Goal: Use online tool/utility

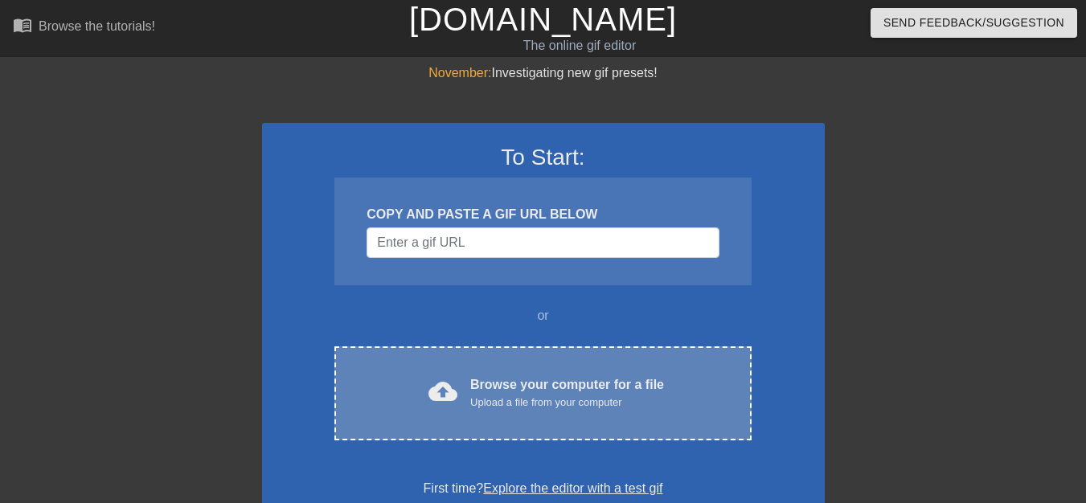
click at [655, 371] on div "cloud_upload Browse your computer for a file Upload a file from your computer C…" at bounding box center [542, 394] width 417 height 94
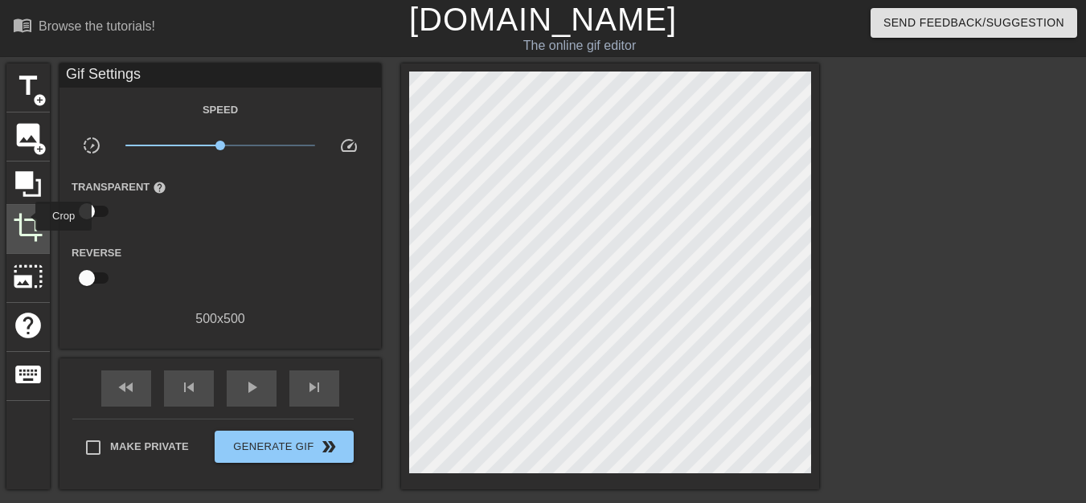
click at [25, 216] on span "crop" at bounding box center [28, 227] width 31 height 31
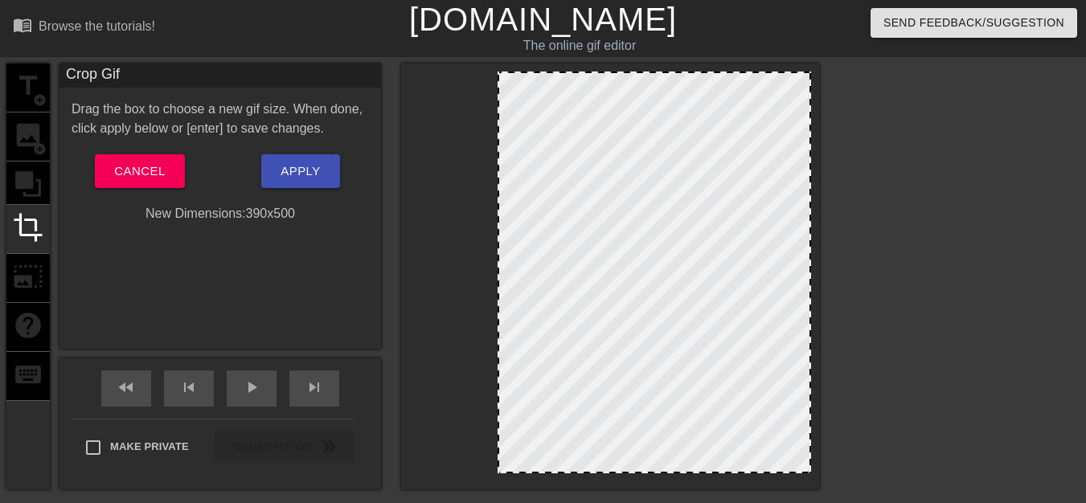
drag, startPoint x: 410, startPoint y: 263, endPoint x: 499, endPoint y: 267, distance: 88.5
click at [499, 267] on div at bounding box center [499, 272] width 8 height 399
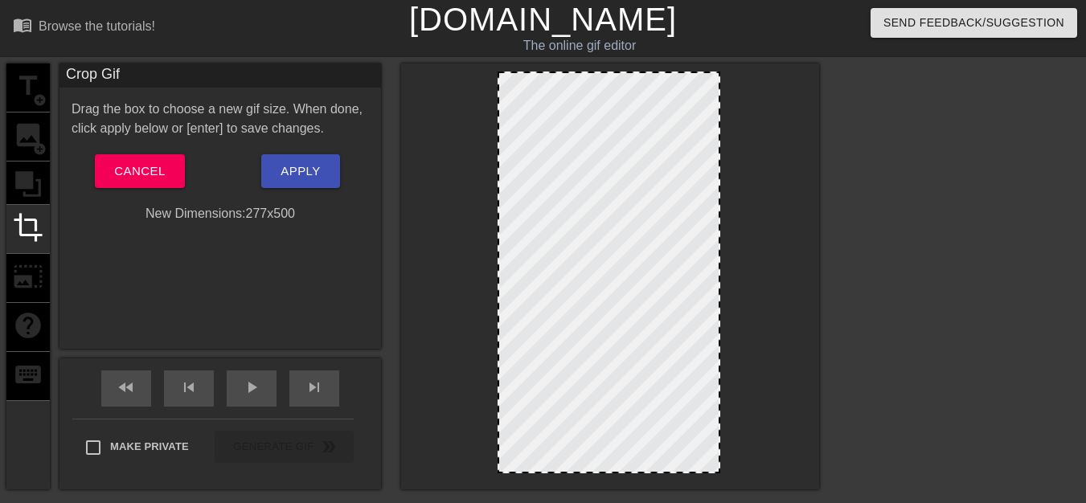
drag, startPoint x: 809, startPoint y: 273, endPoint x: 718, endPoint y: 273, distance: 90.9
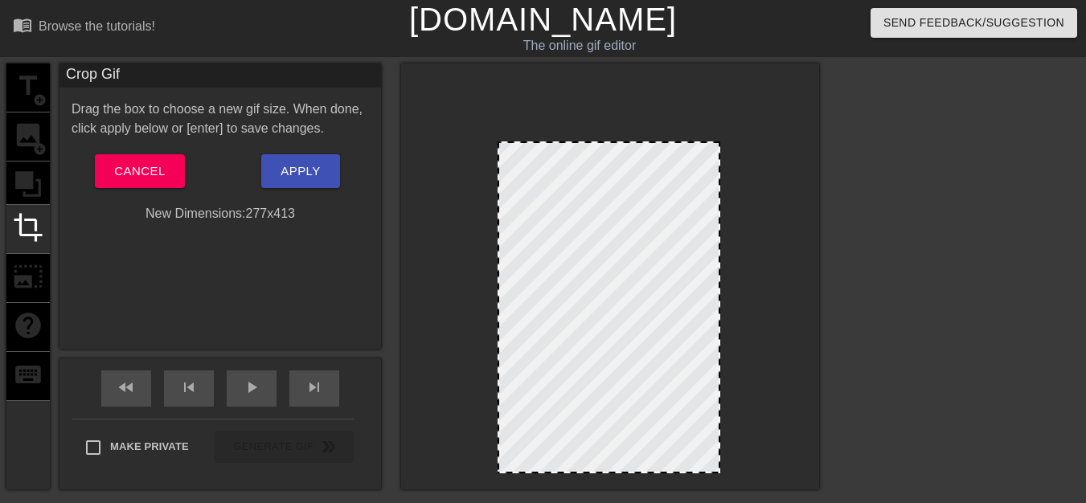
drag, startPoint x: 605, startPoint y: 72, endPoint x: 618, endPoint y: 142, distance: 71.1
click at [618, 142] on div at bounding box center [609, 143] width 220 height 8
click at [327, 172] on button "Apply" at bounding box center [300, 171] width 78 height 34
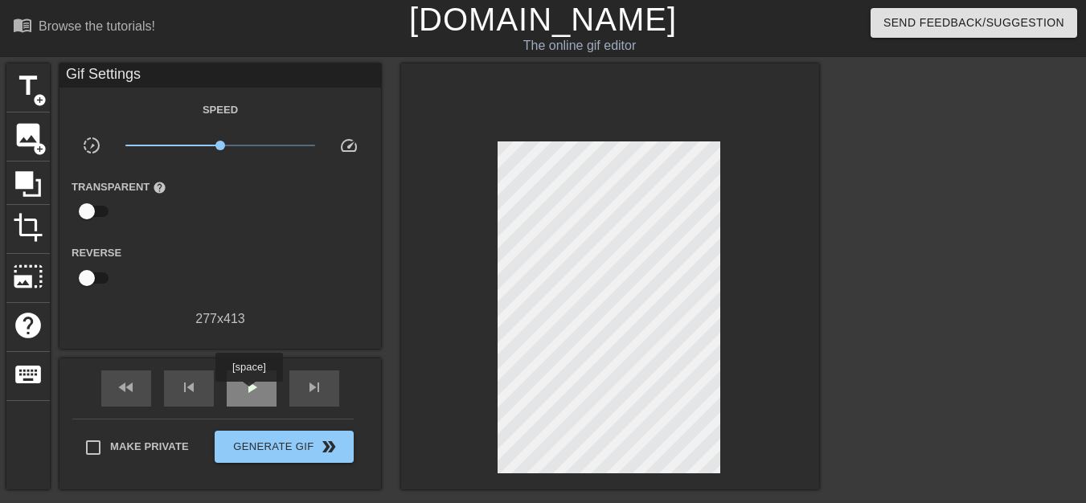
click at [248, 393] on span "play_arrow" at bounding box center [251, 387] width 19 height 19
click at [250, 391] on span "pause" at bounding box center [251, 387] width 19 height 19
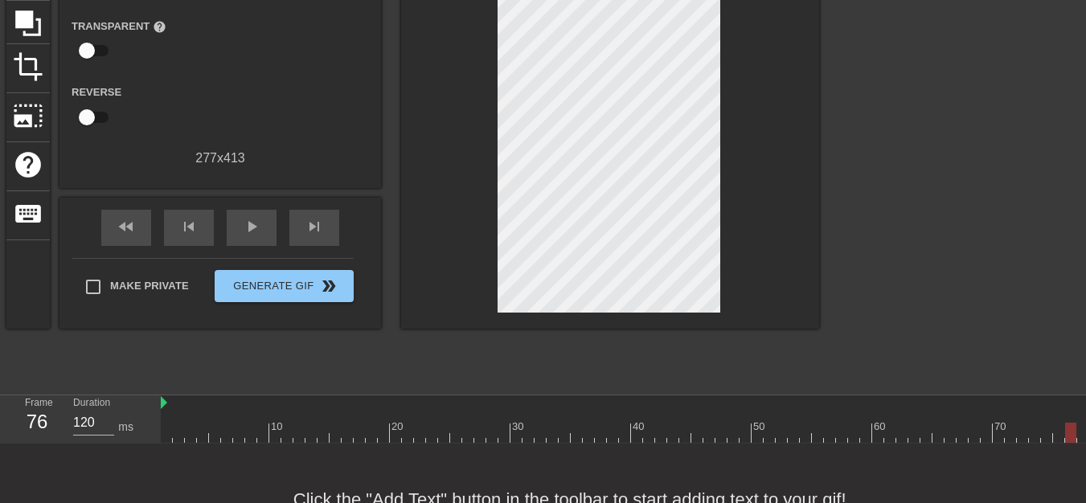
click at [933, 431] on div at bounding box center [637, 433] width 953 height 20
click at [951, 430] on div at bounding box center [637, 433] width 953 height 20
click at [905, 429] on div at bounding box center [637, 433] width 953 height 20
click at [914, 434] on div at bounding box center [637, 433] width 953 height 20
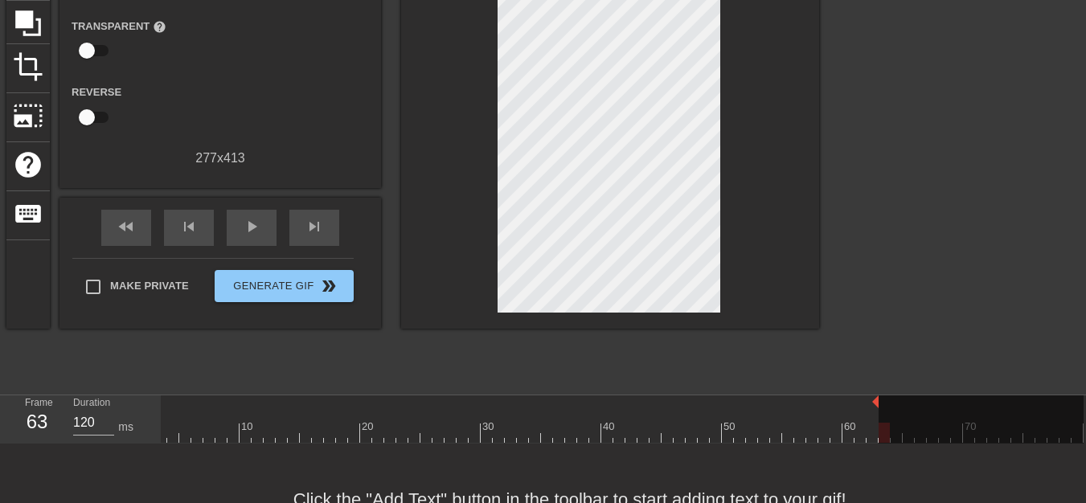
drag, startPoint x: 1081, startPoint y: 404, endPoint x: 880, endPoint y: 405, distance: 200.2
click at [880, 405] on div "10 20 30 40 50 60 70" at bounding box center [607, 419] width 953 height 47
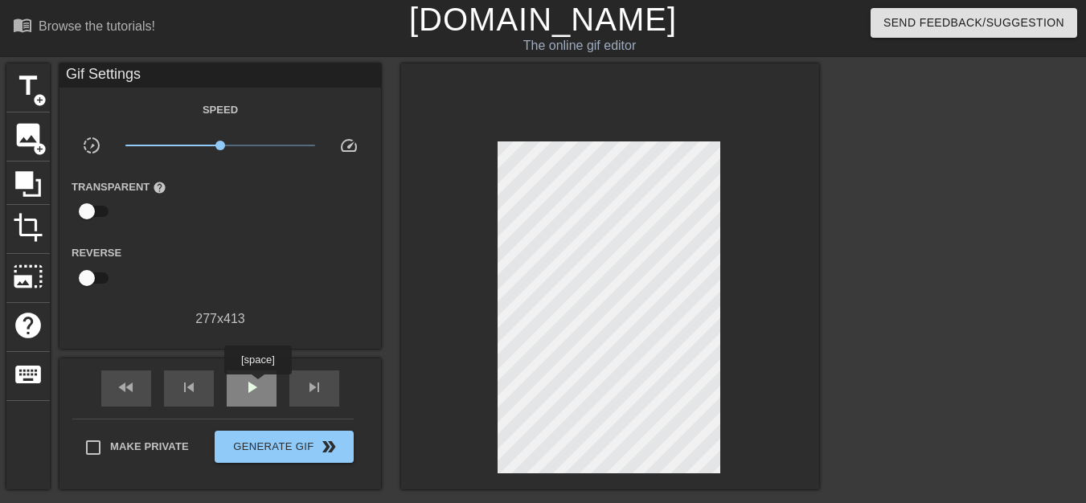
click at [254, 388] on span "play_arrow" at bounding box center [251, 387] width 19 height 19
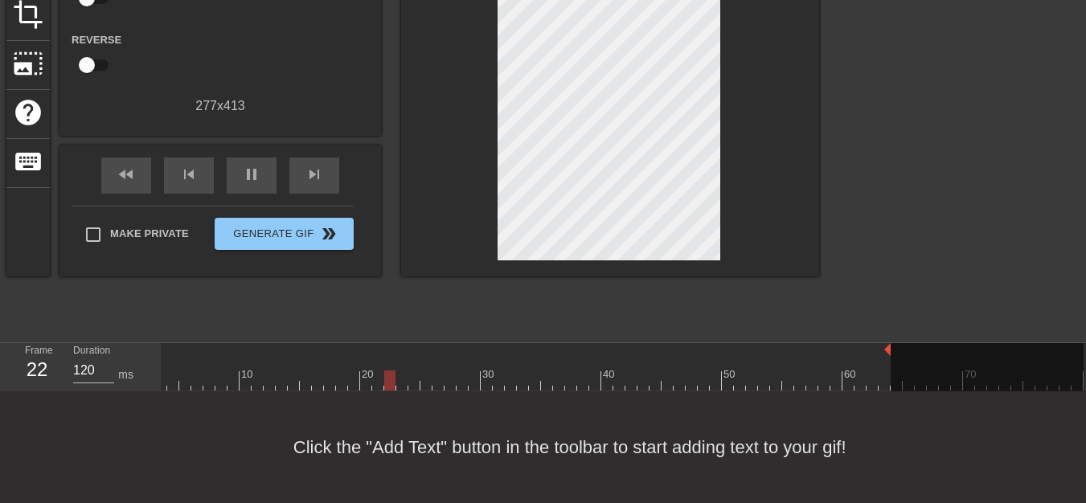
drag, startPoint x: 880, startPoint y: 338, endPoint x: 893, endPoint y: 339, distance: 12.9
click at [893, 343] on div "10 20 30 40 50 60 70" at bounding box center [607, 366] width 953 height 47
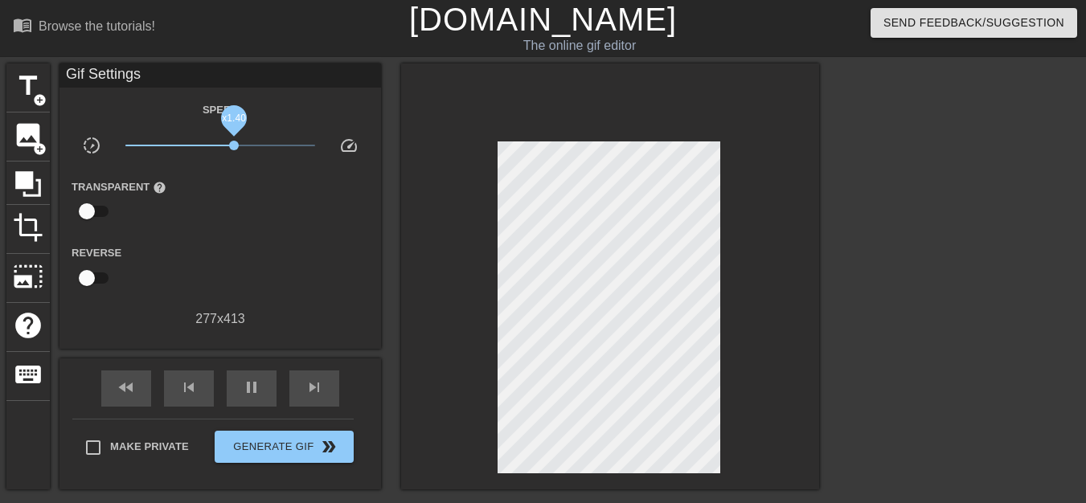
drag, startPoint x: 221, startPoint y: 146, endPoint x: 234, endPoint y: 146, distance: 12.9
click at [234, 146] on span "x1.40" at bounding box center [234, 146] width 10 height 10
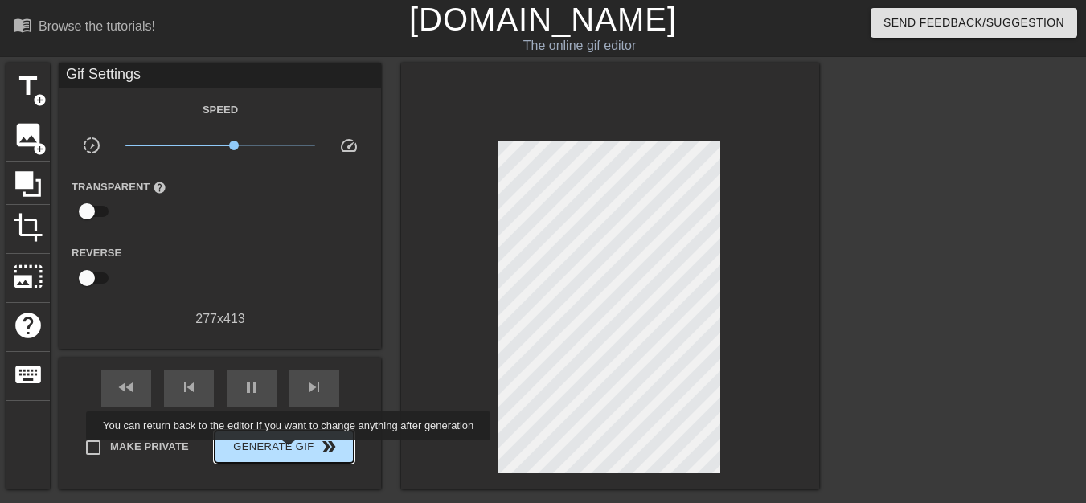
click at [290, 452] on span "Generate Gif double_arrow" at bounding box center [284, 446] width 126 height 19
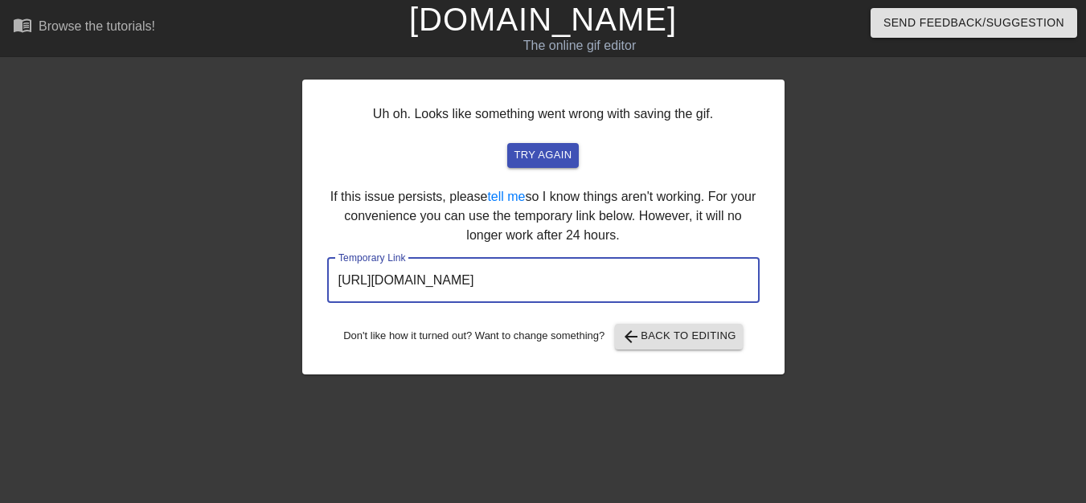
drag, startPoint x: 671, startPoint y: 280, endPoint x: 326, endPoint y: 280, distance: 344.9
click at [327, 280] on input "[URL][DOMAIN_NAME]" at bounding box center [543, 280] width 433 height 45
click at [547, 29] on link "[DOMAIN_NAME]" at bounding box center [543, 19] width 268 height 35
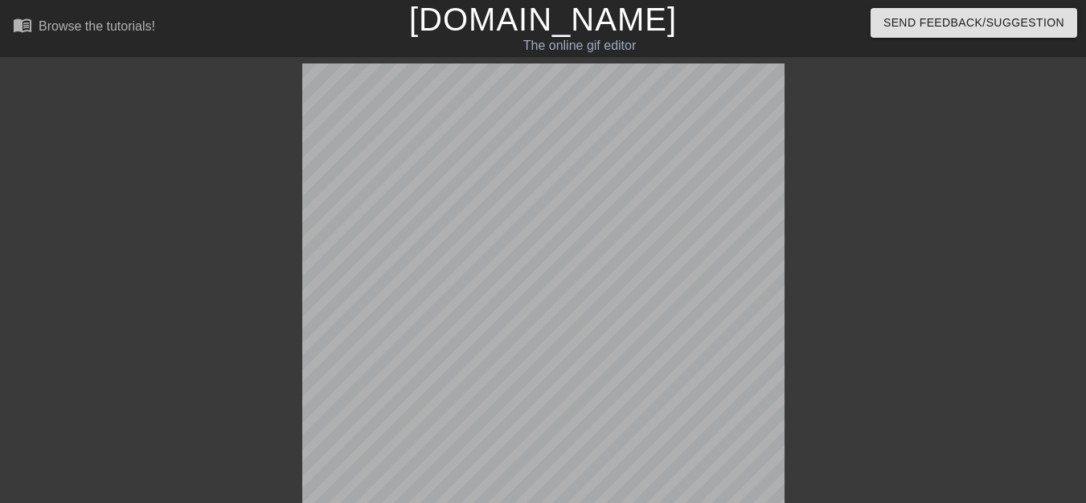
scroll to position [80, 0]
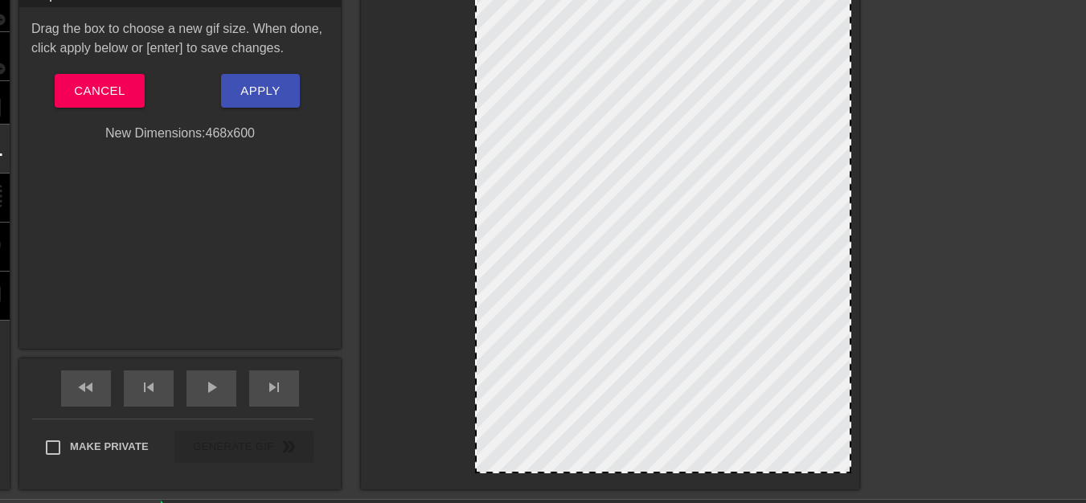
drag, startPoint x: 370, startPoint y: 189, endPoint x: 476, endPoint y: 197, distance: 106.4
click at [476, 197] on div at bounding box center [477, 232] width 8 height 479
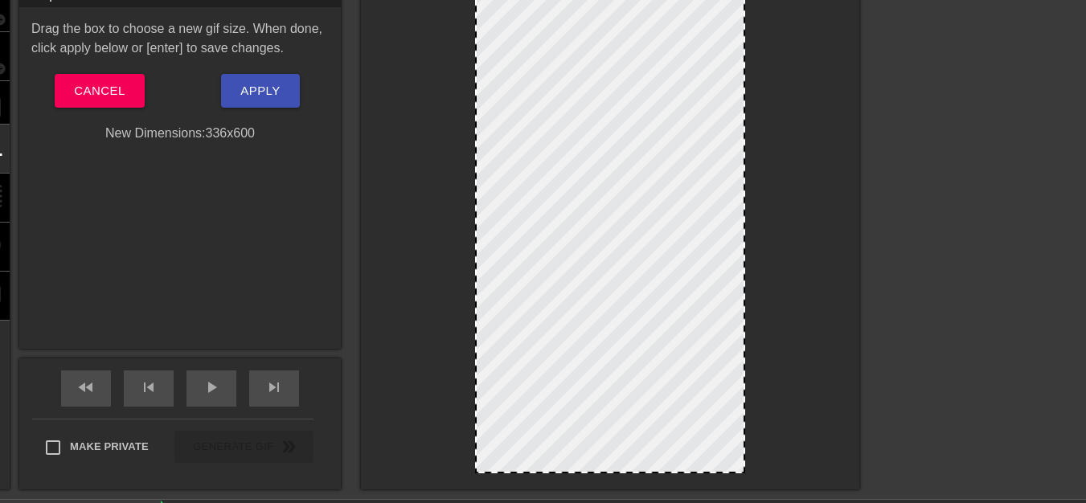
drag, startPoint x: 851, startPoint y: 217, endPoint x: 745, endPoint y: 220, distance: 106.2
click at [745, 220] on div at bounding box center [744, 232] width 8 height 479
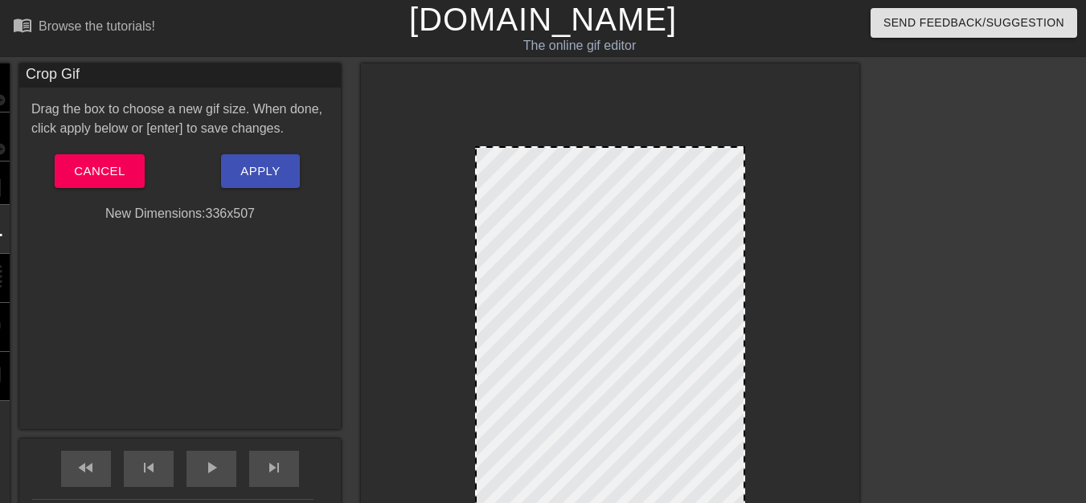
drag, startPoint x: 605, startPoint y: 74, endPoint x: 622, endPoint y: 149, distance: 76.5
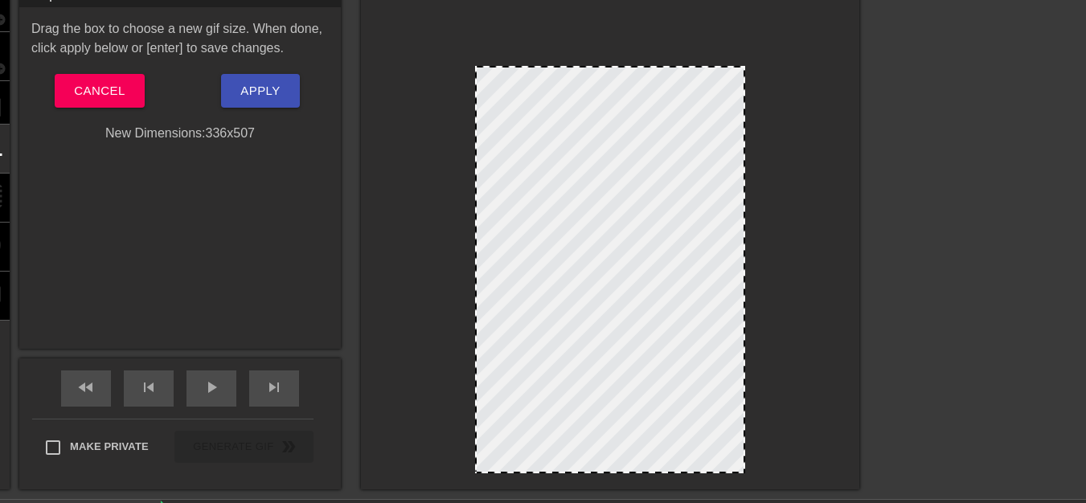
scroll to position [161, 0]
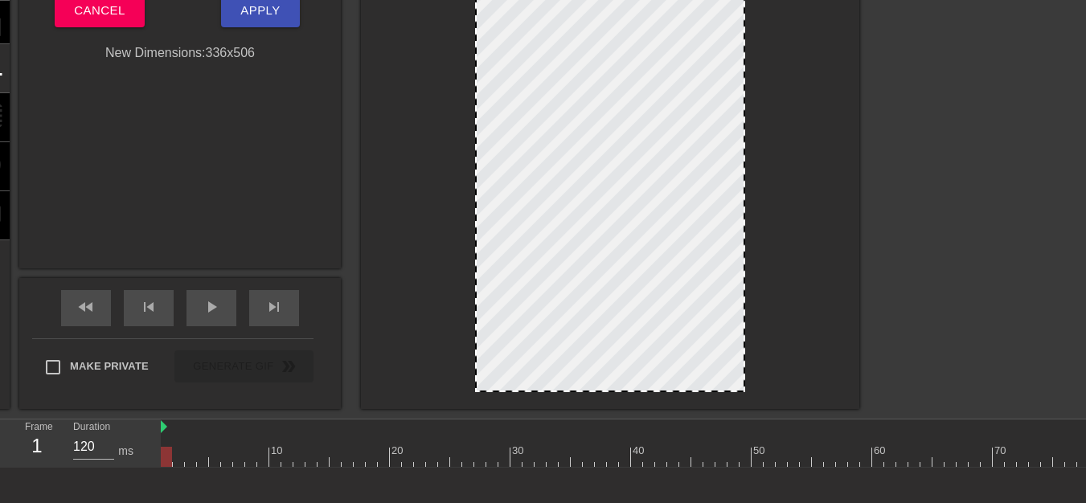
click at [626, 391] on div at bounding box center [610, 391] width 267 height 8
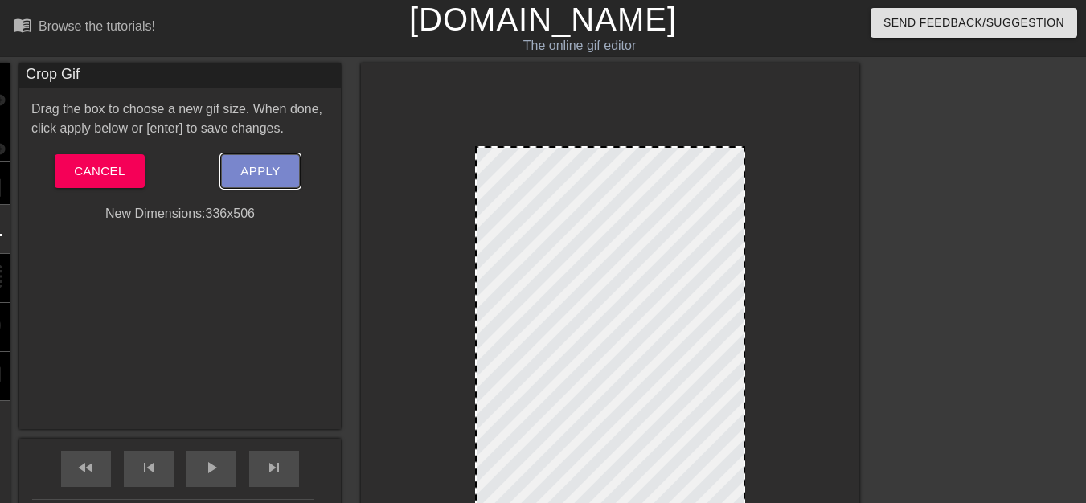
click at [265, 166] on span "Apply" at bounding box center [259, 171] width 39 height 21
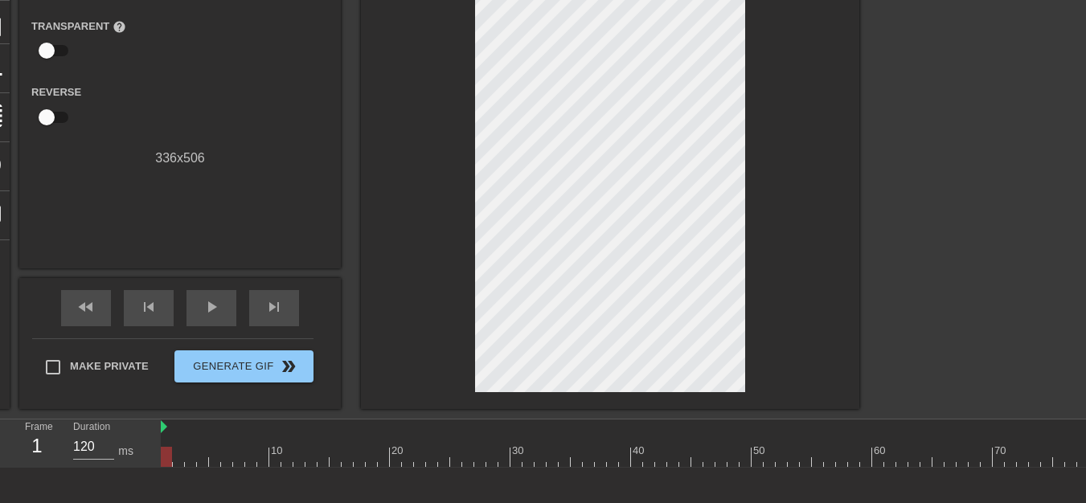
scroll to position [80, 0]
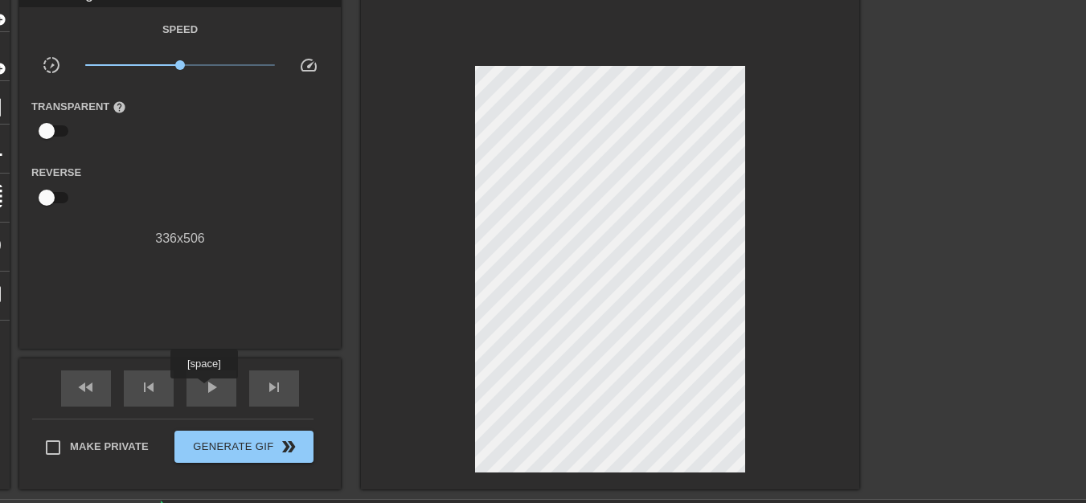
drag, startPoint x: 203, startPoint y: 390, endPoint x: 199, endPoint y: 136, distance: 254.1
click at [204, 389] on span "play_arrow" at bounding box center [211, 387] width 19 height 19
drag, startPoint x: 182, startPoint y: 68, endPoint x: 195, endPoint y: 66, distance: 13.0
click at [195, 66] on span "x1.41" at bounding box center [195, 65] width 10 height 10
click at [214, 378] on span "pause" at bounding box center [211, 387] width 19 height 19
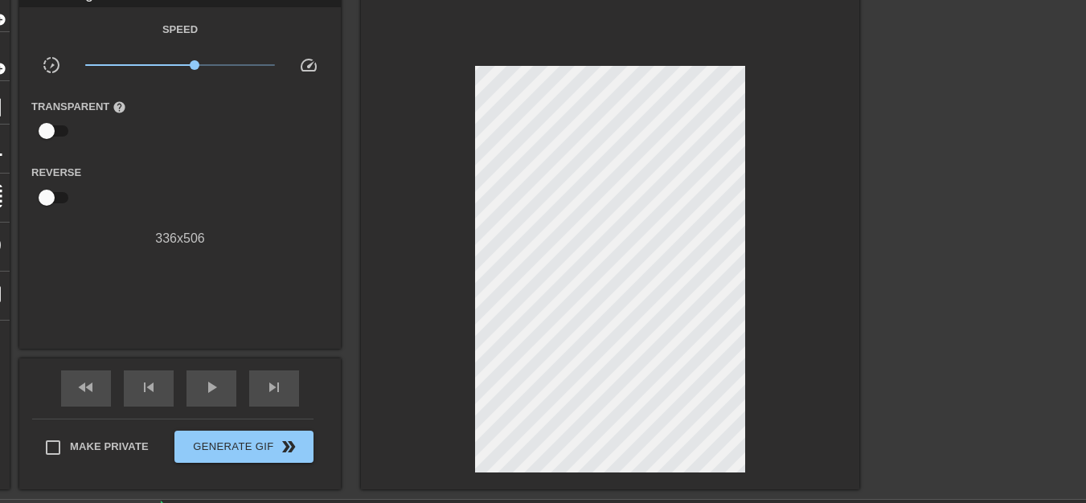
scroll to position [161, 0]
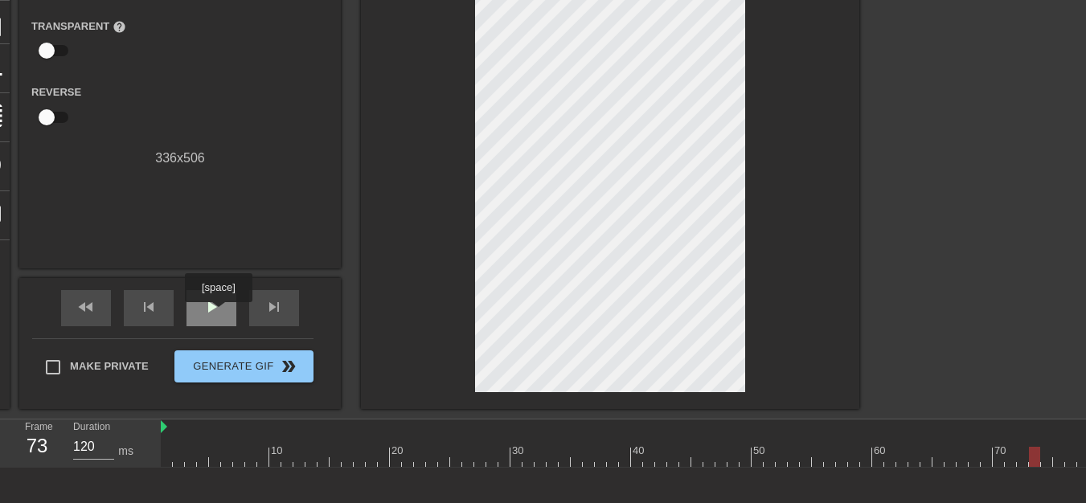
click at [218, 314] on span "play_arrow" at bounding box center [211, 307] width 19 height 19
click at [218, 314] on span "pause" at bounding box center [211, 307] width 19 height 19
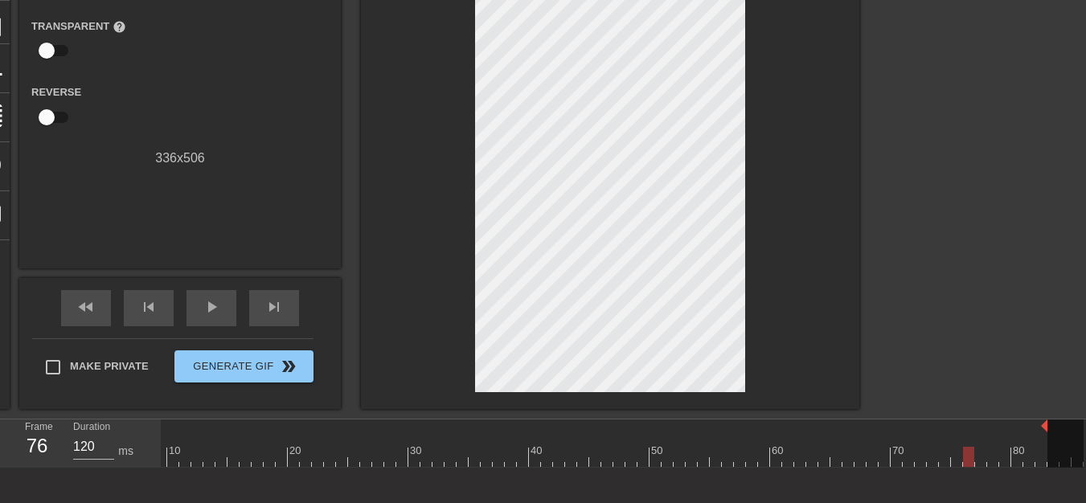
scroll to position [0, 102]
drag, startPoint x: 1081, startPoint y: 428, endPoint x: 951, endPoint y: 438, distance: 129.9
click at [951, 438] on div "10 20 30 40 50 60 70 80" at bounding box center [571, 443] width 1025 height 47
click at [210, 313] on span "play_arrow" at bounding box center [211, 307] width 19 height 19
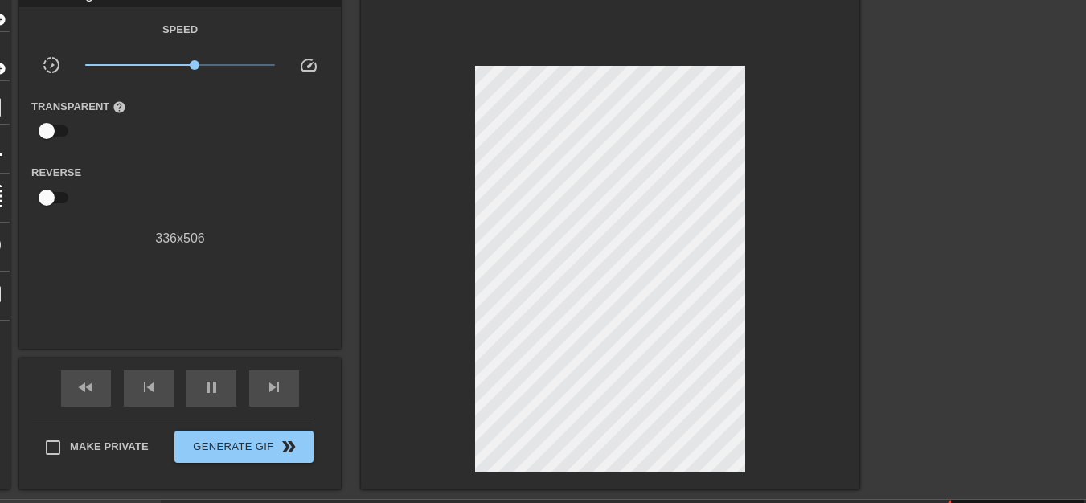
scroll to position [161, 0]
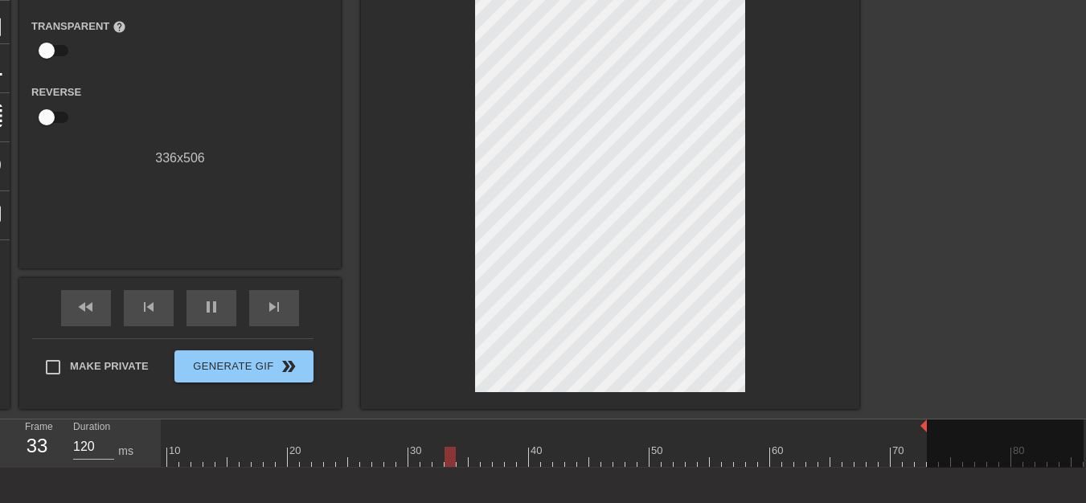
drag, startPoint x: 949, startPoint y: 427, endPoint x: 925, endPoint y: 431, distance: 23.7
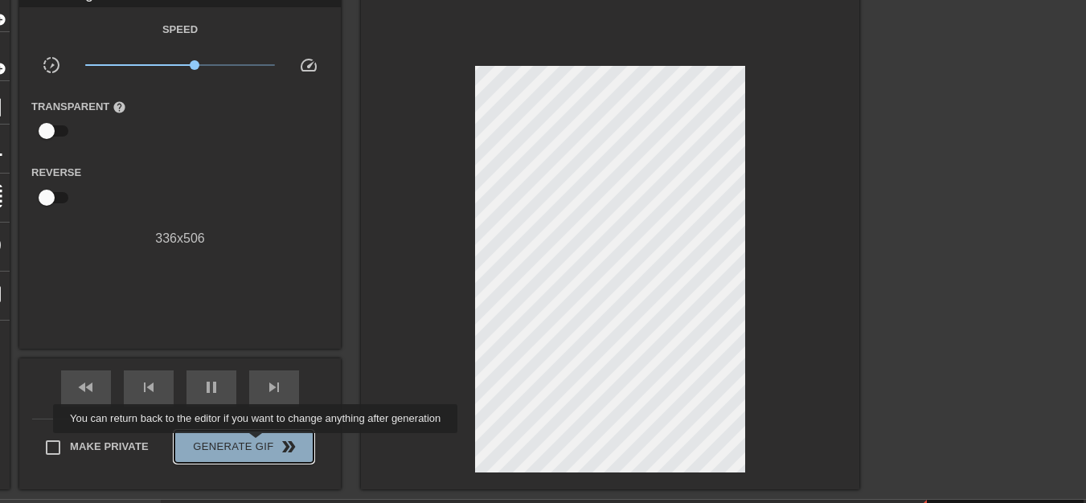
click at [257, 445] on span "Generate Gif double_arrow" at bounding box center [244, 446] width 126 height 19
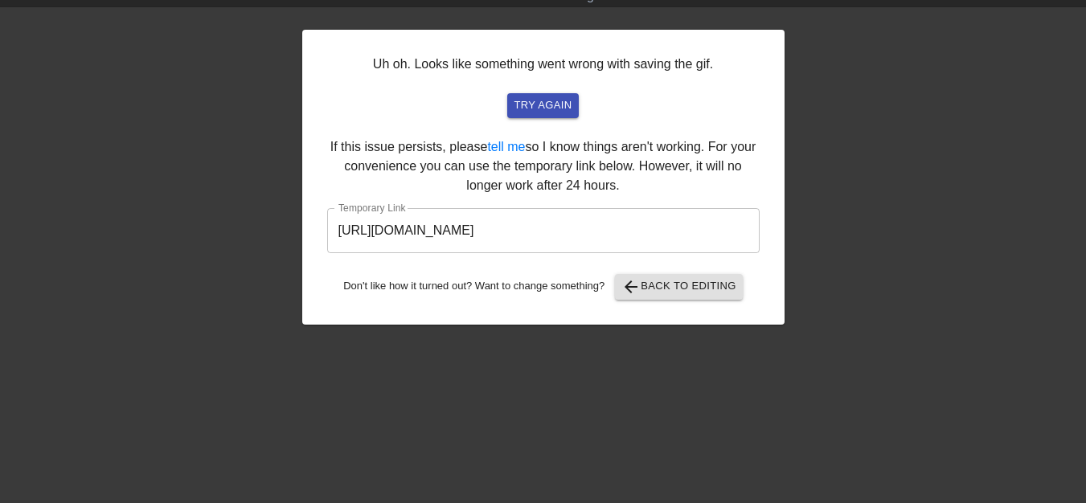
scroll to position [50, 0]
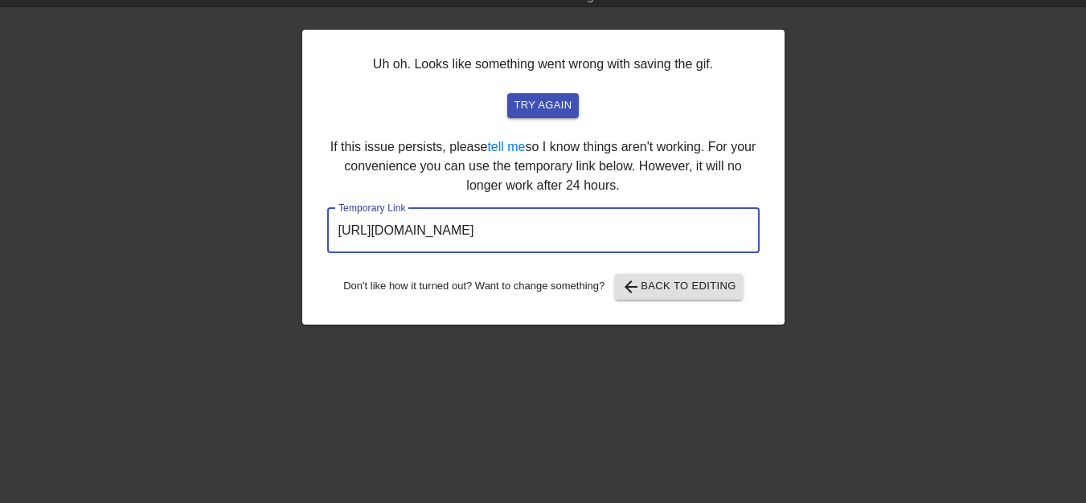
drag, startPoint x: 665, startPoint y: 232, endPoint x: 322, endPoint y: 237, distance: 342.6
click at [322, 237] on div "Uh oh. Looks like something went wrong with saving the gif. try again If this i…" at bounding box center [543, 177] width 482 height 295
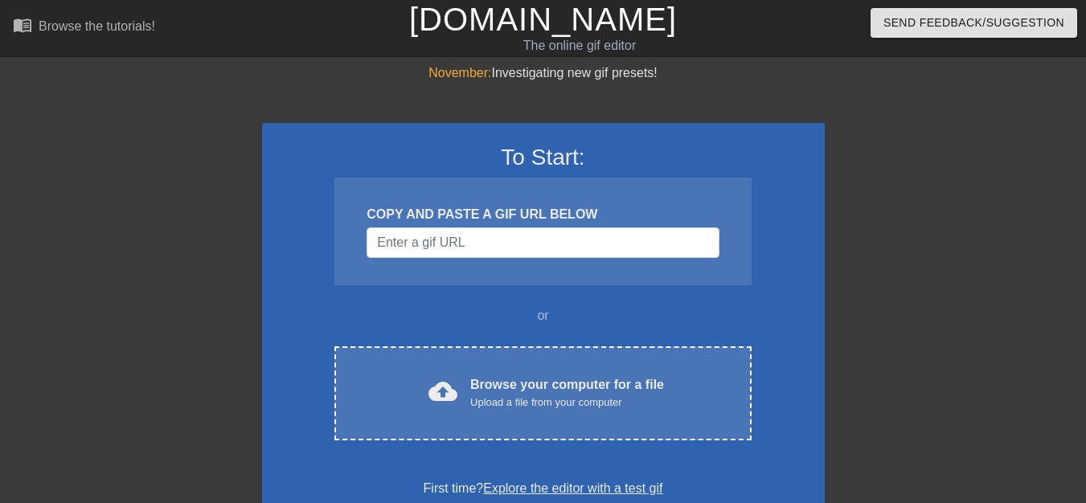
scroll to position [50, 0]
